Goal: Task Accomplishment & Management: Manage account settings

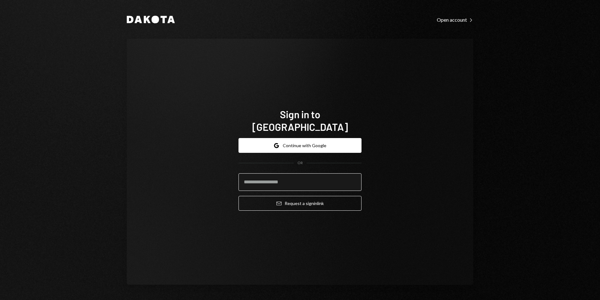
click at [294, 177] on input "email" at bounding box center [300, 182] width 123 height 18
type input "**********"
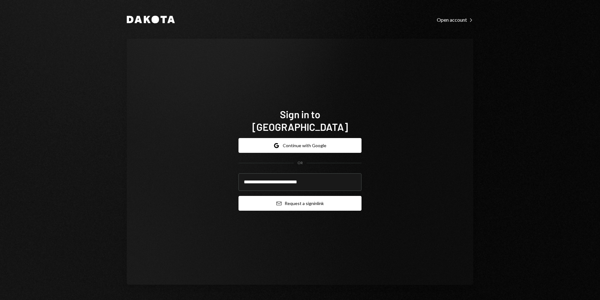
click at [299, 197] on button "Email Request a sign in link" at bounding box center [300, 203] width 123 height 15
